Goal: Transaction & Acquisition: Purchase product/service

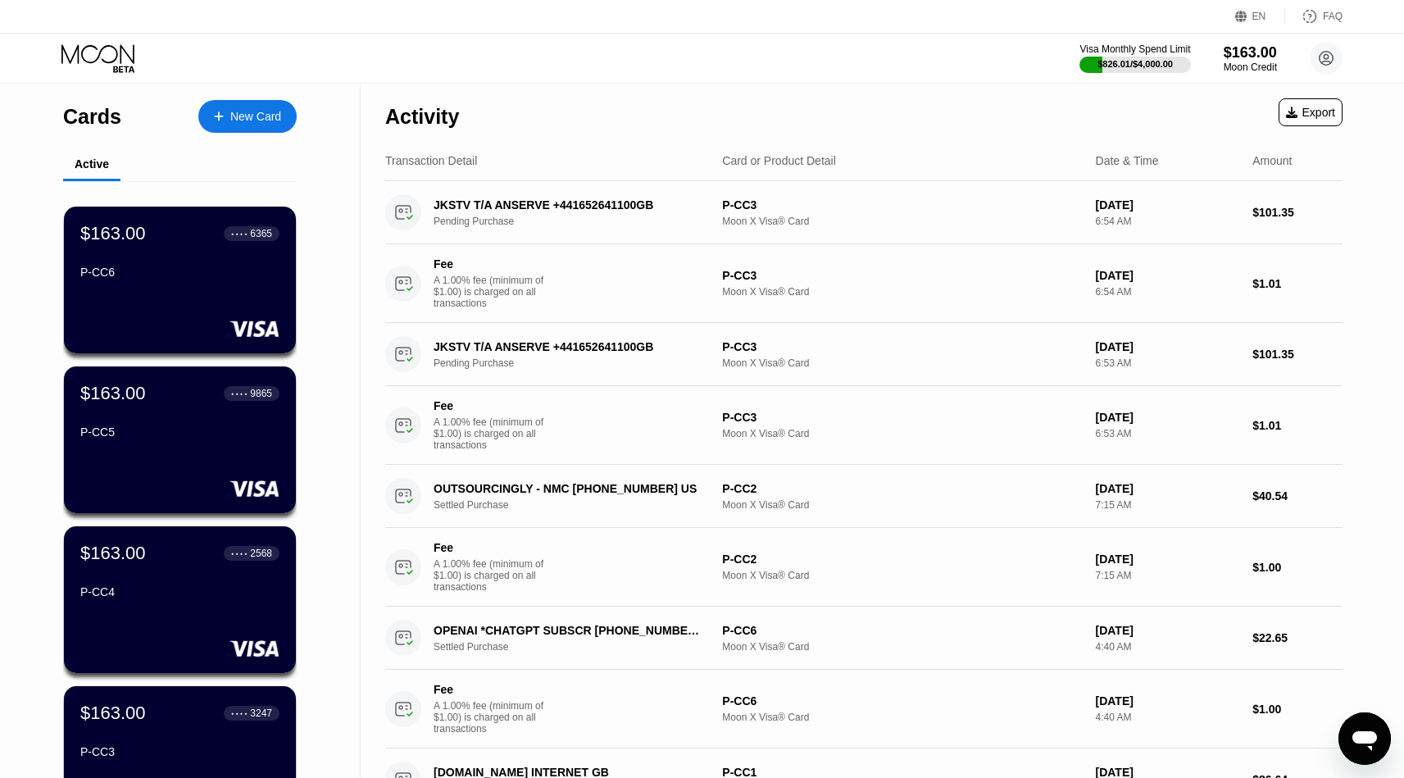
scroll to position [7, 0]
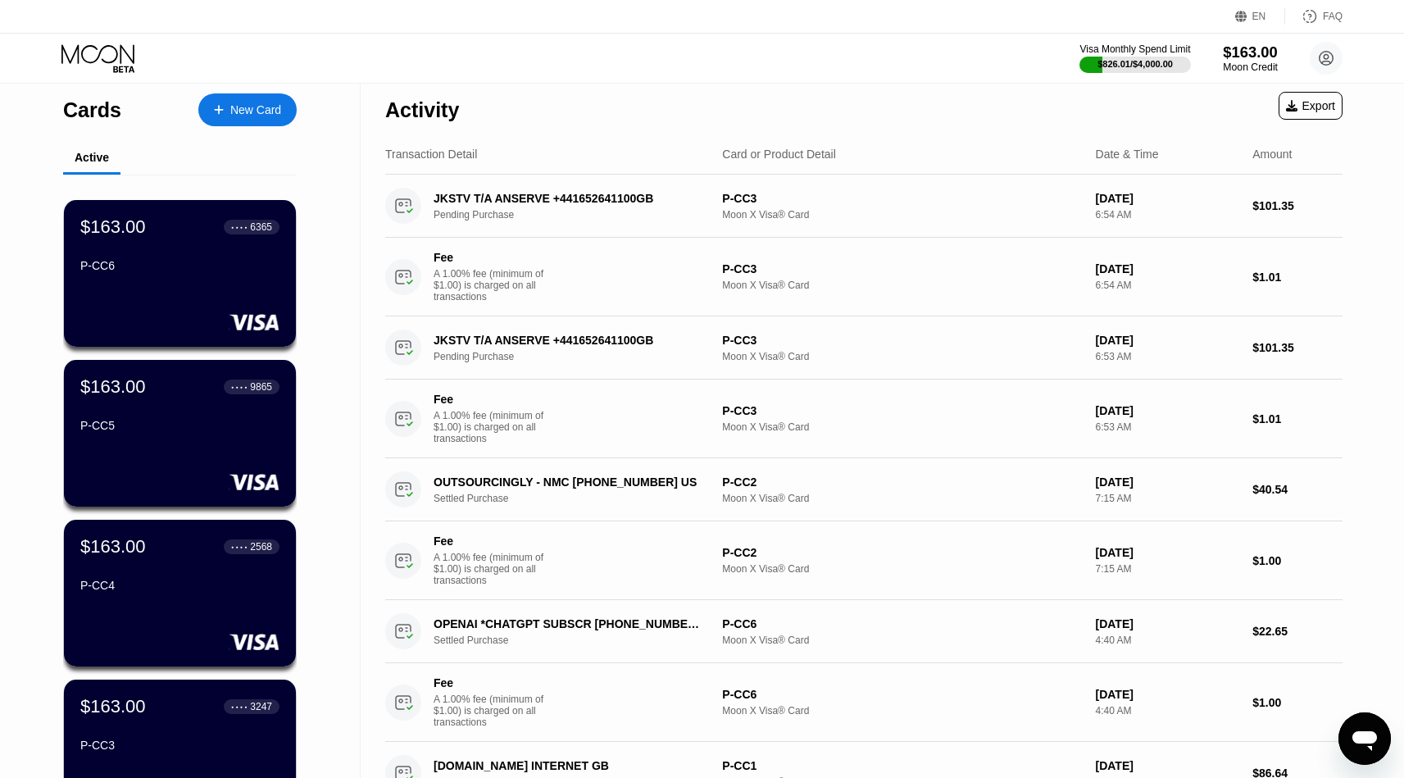
click at [1240, 55] on div "$163.00" at bounding box center [1250, 51] width 55 height 17
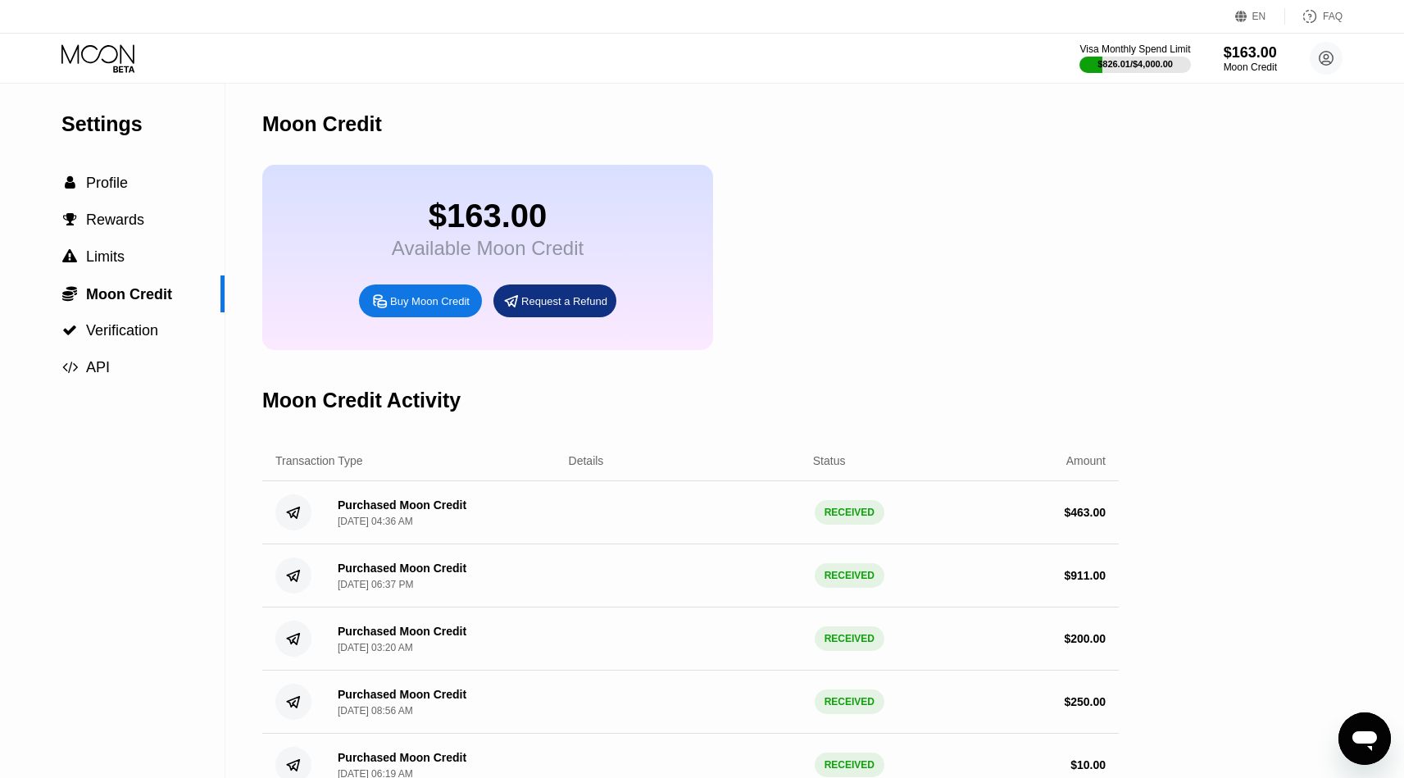
click at [390, 308] on div "Buy Moon Credit" at bounding box center [430, 301] width 80 height 14
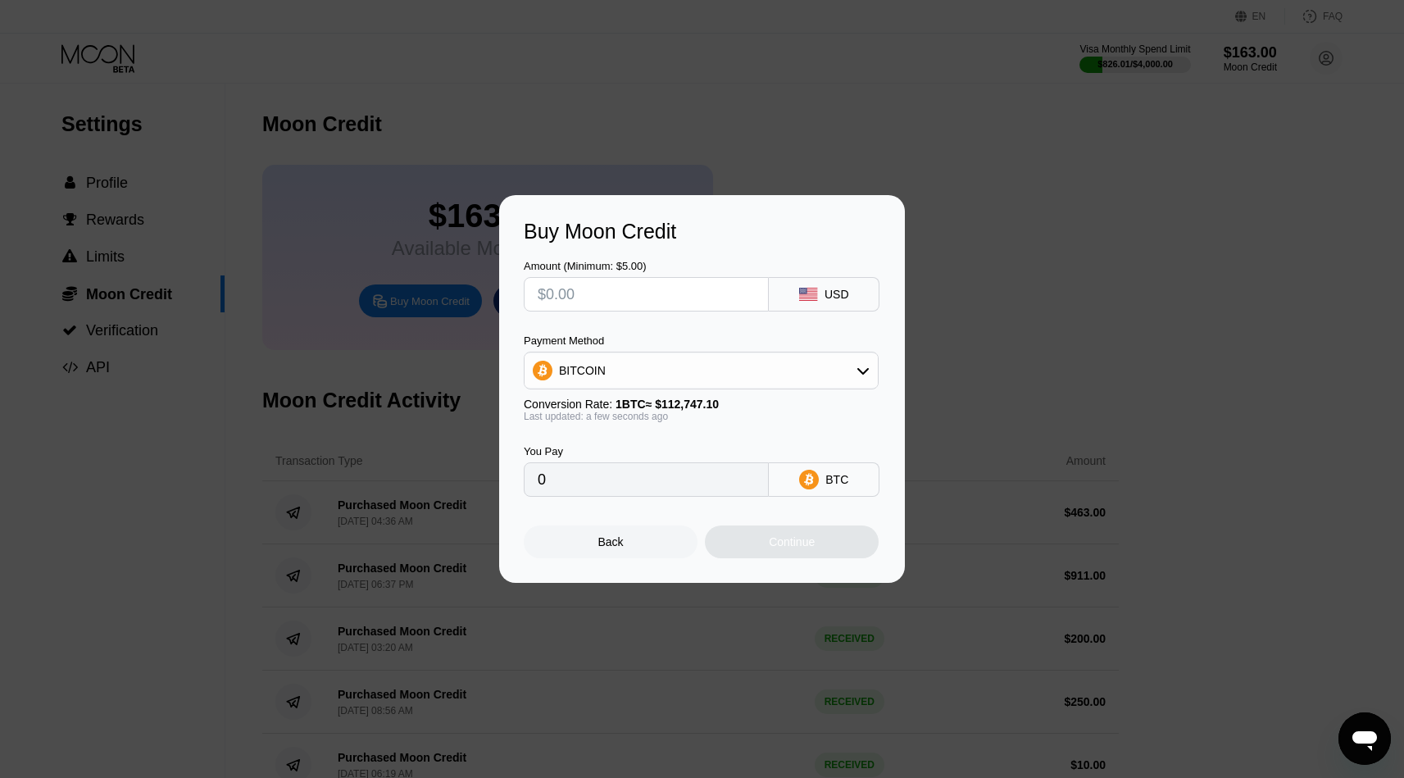
click at [600, 296] on input "text" at bounding box center [646, 294] width 217 height 33
type input "$500"
type input "0.00443773"
type input "$500"
type input "0.00443956"
